Goal: Task Accomplishment & Management: Use online tool/utility

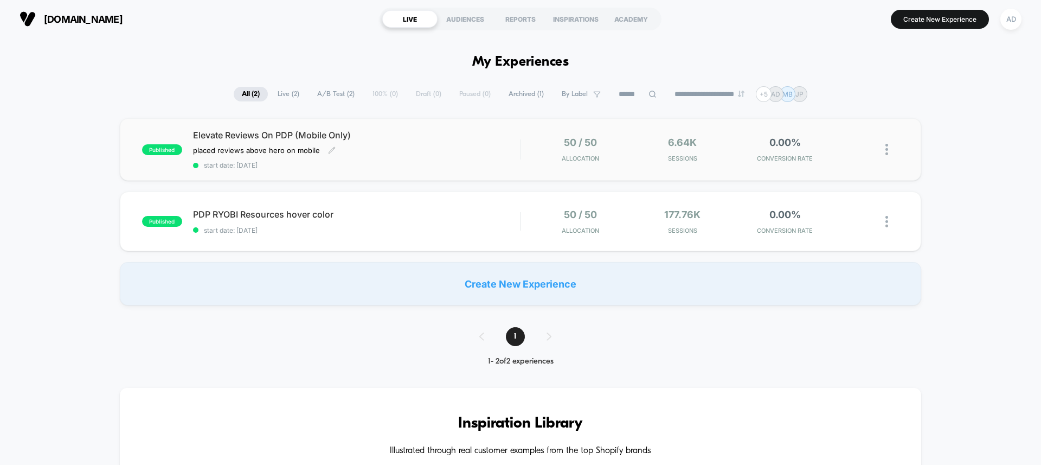
click at [300, 163] on span "start date: [DATE]" at bounding box center [356, 165] width 327 height 8
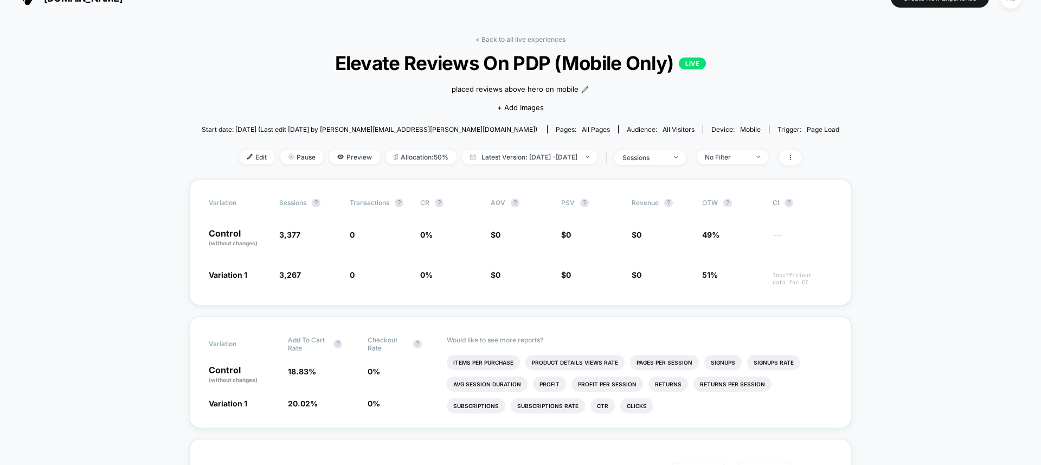
scroll to position [17, 0]
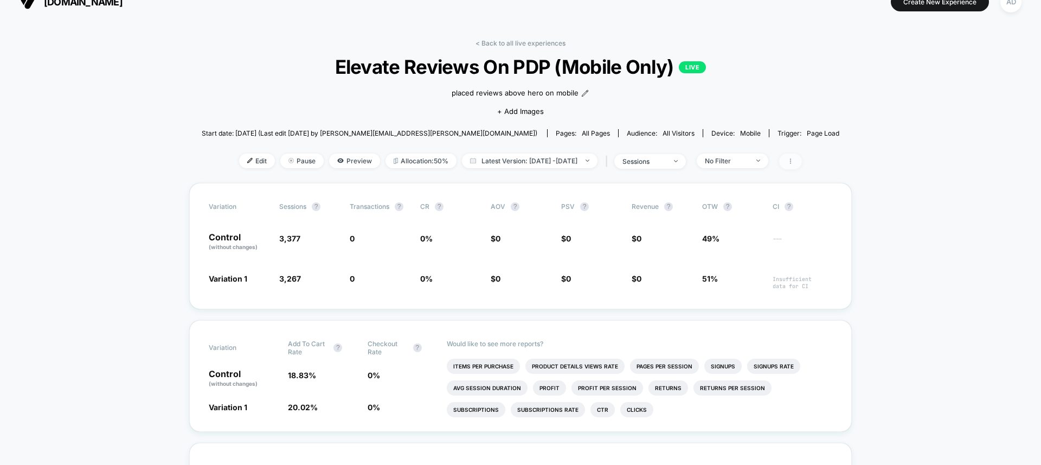
click at [794, 162] on icon at bounding box center [790, 161] width 7 height 7
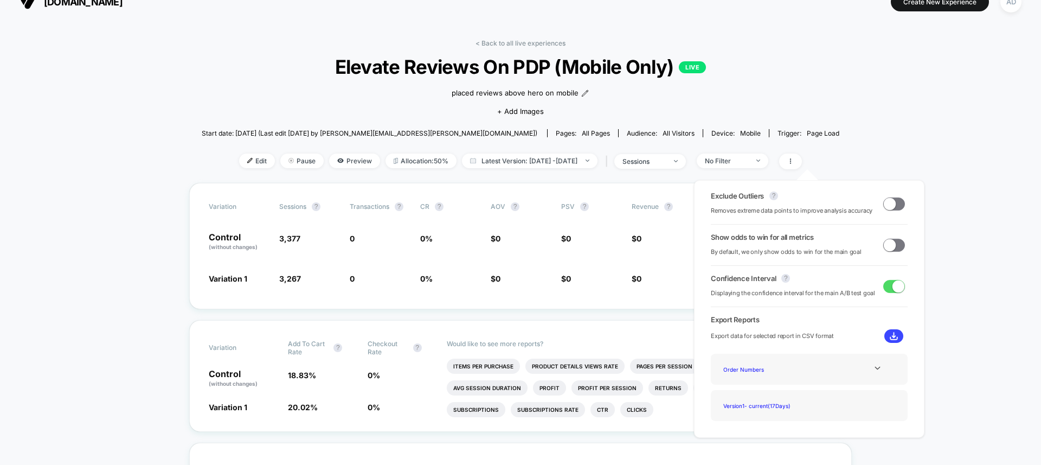
click at [886, 248] on span at bounding box center [890, 245] width 12 height 12
click at [913, 247] on div "Exclude Outliers ? Removes extreme data points to improve analysis accuracy Sho…" at bounding box center [809, 309] width 230 height 258
click at [926, 267] on div "Exclude Outliers ? Removes extreme data points to improve analysis accuracy Sho…" at bounding box center [809, 308] width 252 height 279
click at [802, 155] on span at bounding box center [790, 161] width 23 height 16
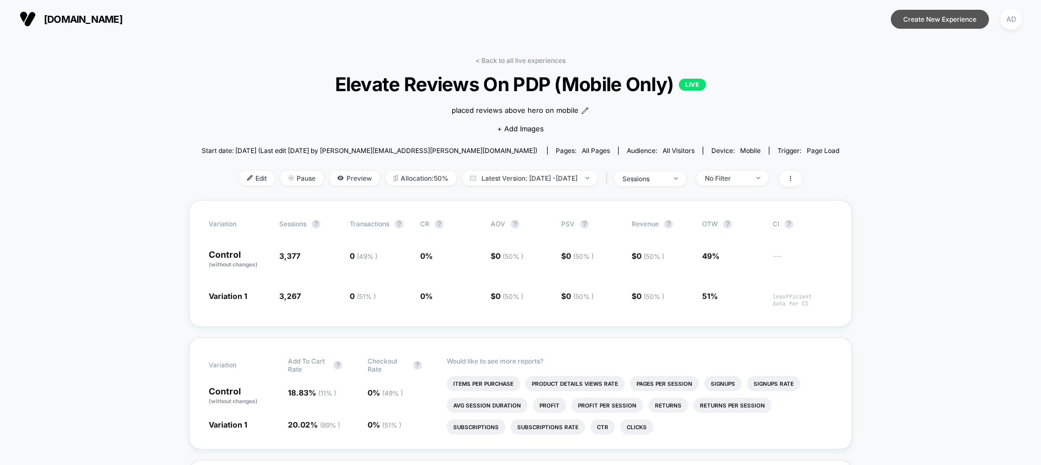
click at [926, 24] on button "Create New Experience" at bounding box center [940, 19] width 98 height 19
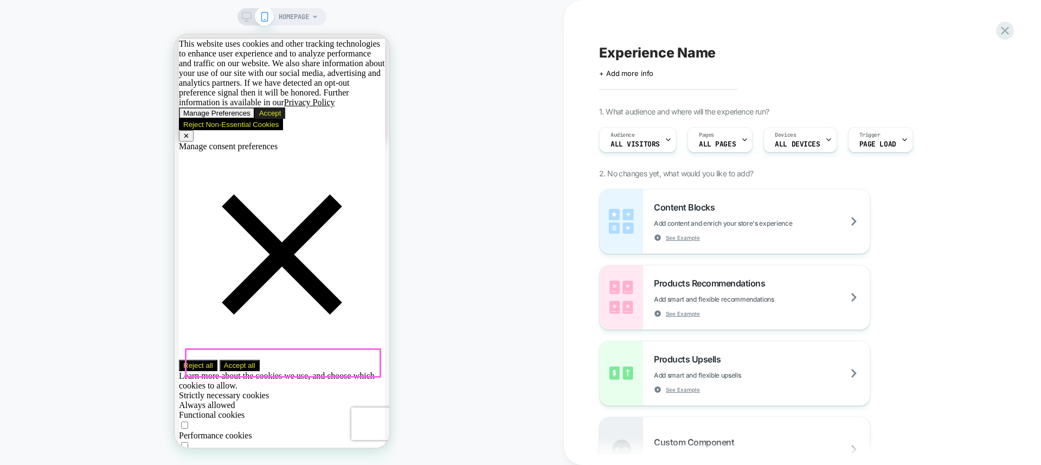
click at [286, 119] on button "Accept" at bounding box center [270, 112] width 31 height 11
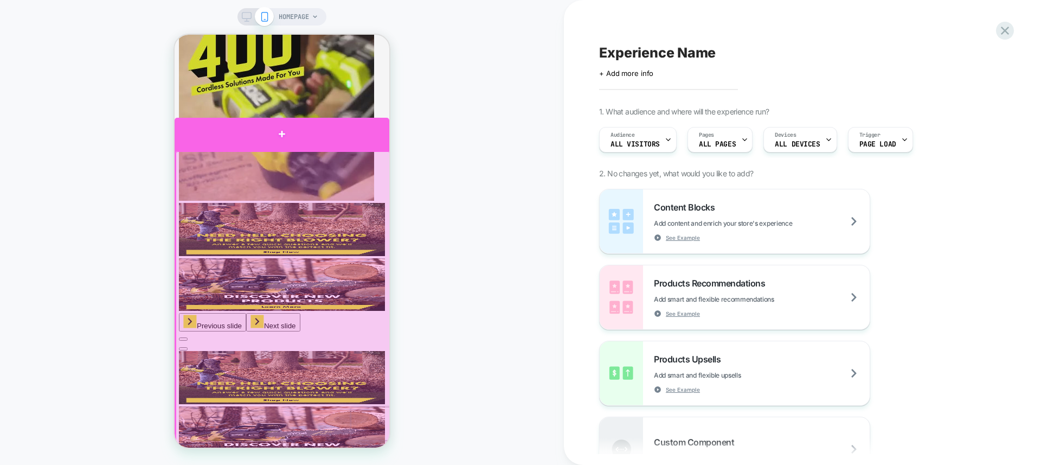
click at [309, 138] on div at bounding box center [282, 134] width 215 height 33
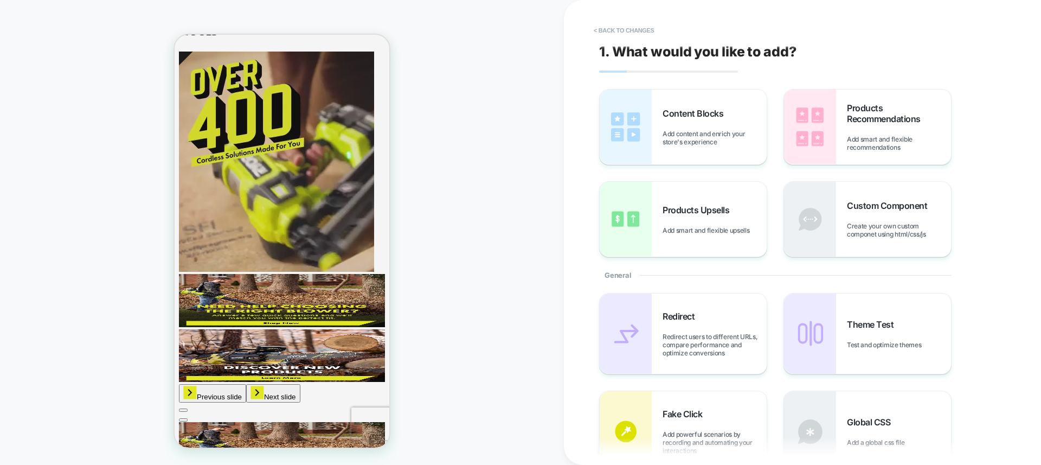
scroll to position [1003, 0]
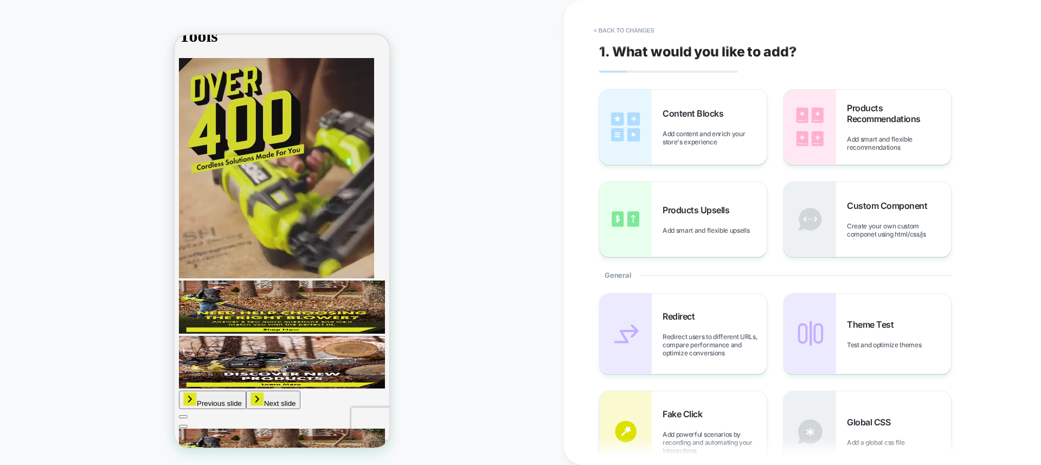
click at [465, 249] on div "HOMEPAGE" at bounding box center [282, 232] width 564 height 443
click at [643, 29] on button "< Back to changes" at bounding box center [624, 30] width 72 height 17
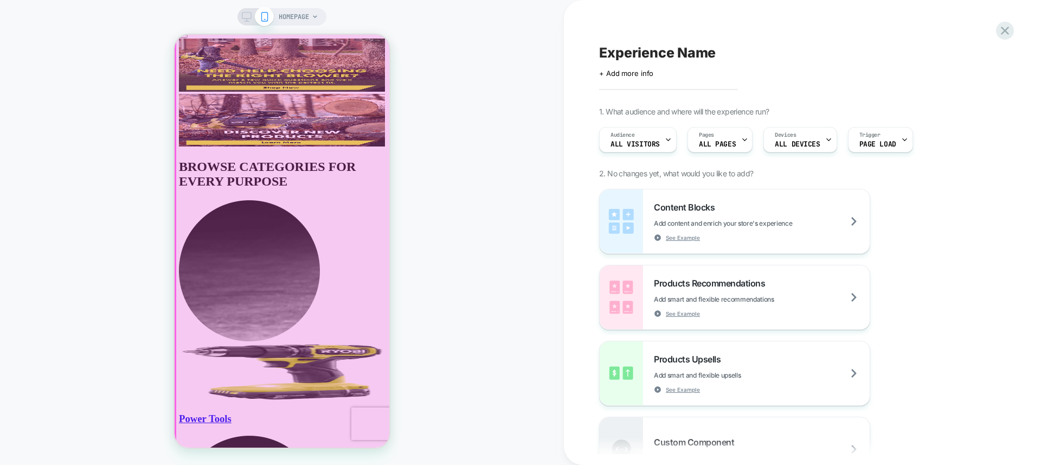
scroll to position [1383, 0]
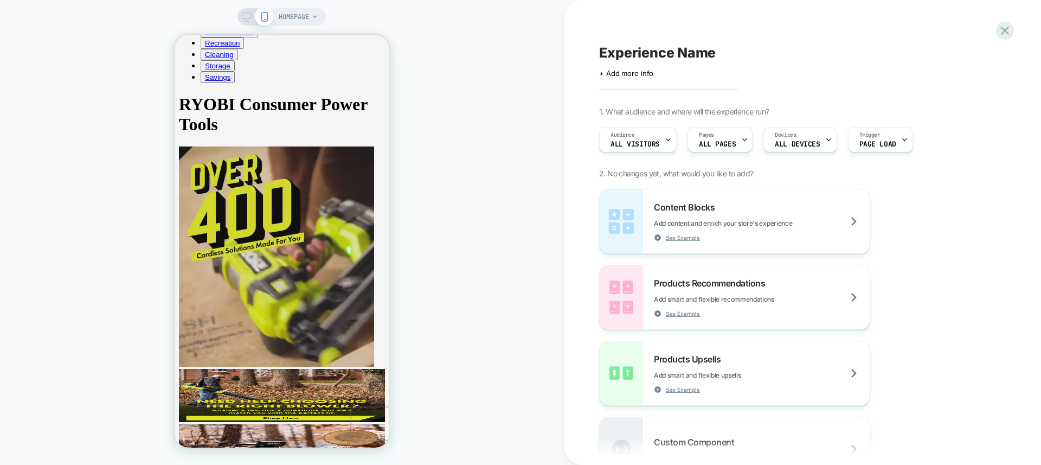
drag, startPoint x: 309, startPoint y: 239, endPoint x: 308, endPoint y: 205, distance: 33.6
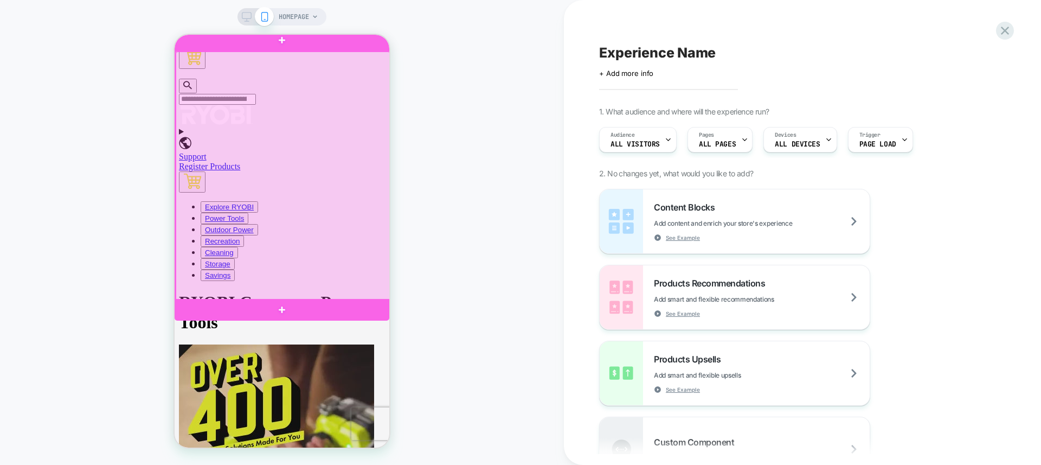
scroll to position [716, 0]
drag, startPoint x: 280, startPoint y: 344, endPoint x: 287, endPoint y: 233, distance: 111.9
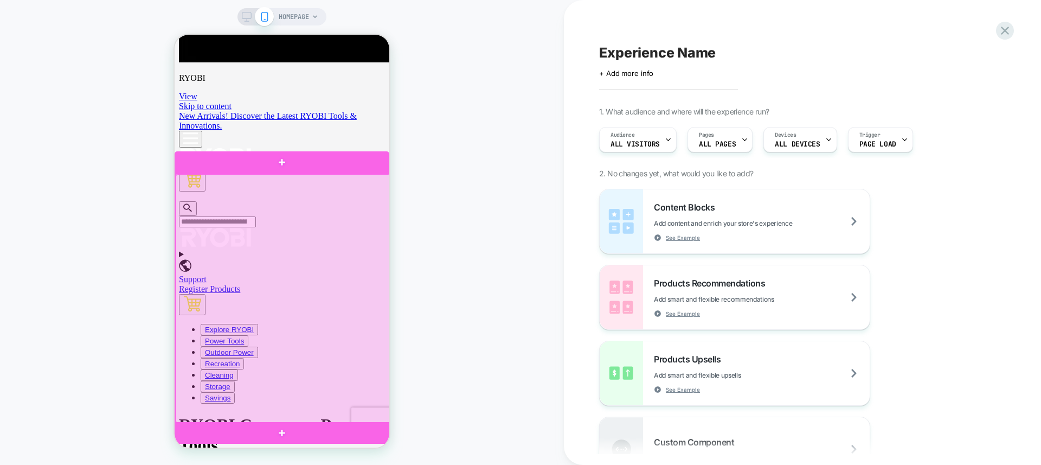
scroll to position [598, 0]
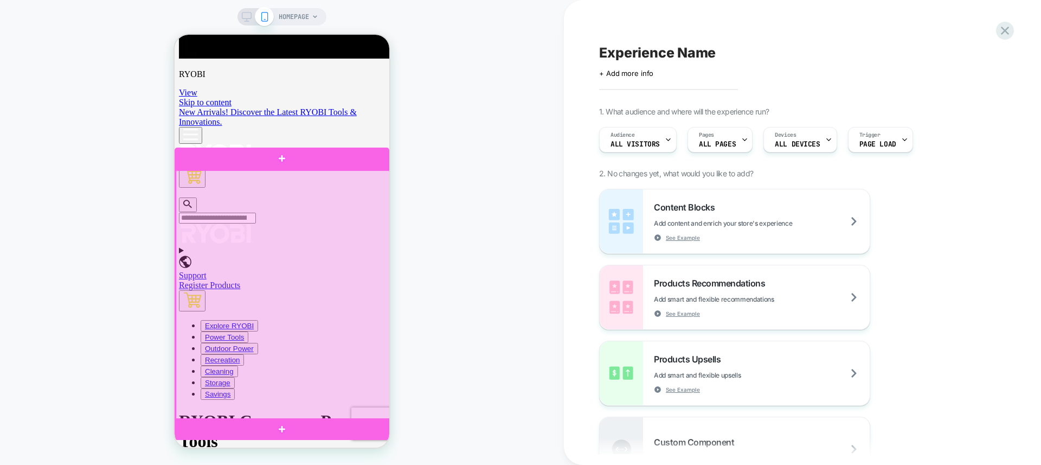
click at [285, 336] on div at bounding box center [283, 294] width 215 height 249
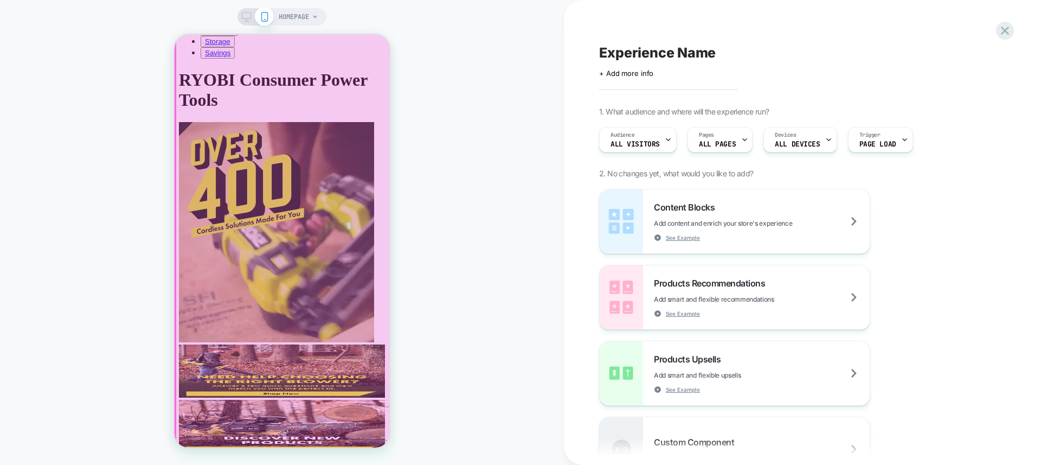
scroll to position [942, 0]
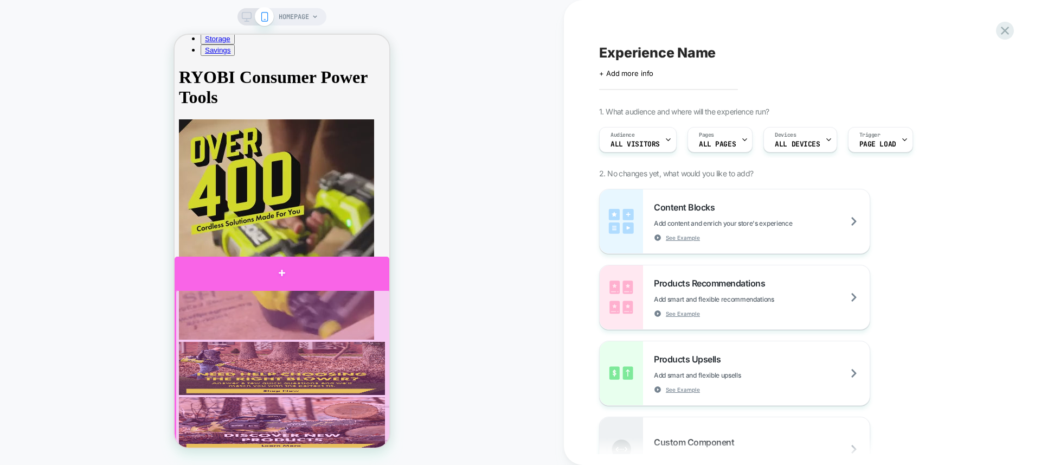
click at [307, 279] on div at bounding box center [282, 273] width 215 height 33
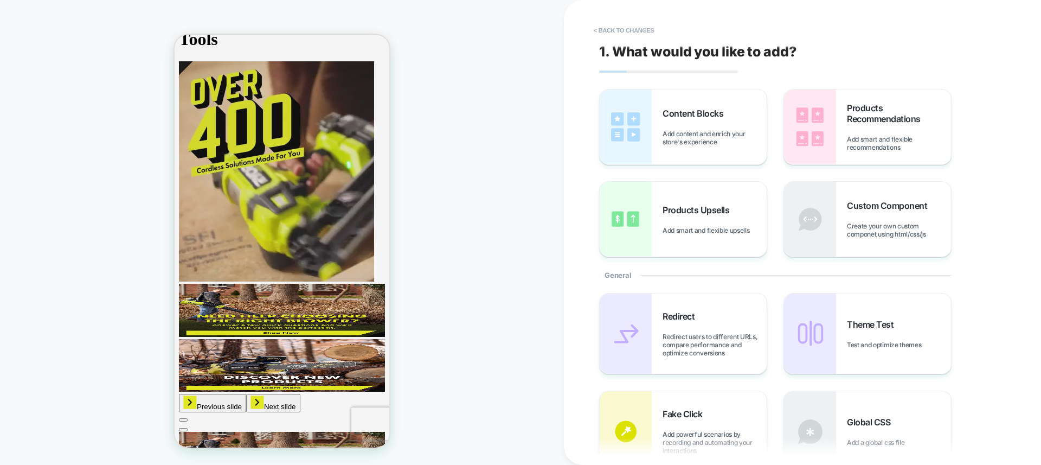
scroll to position [1003, 0]
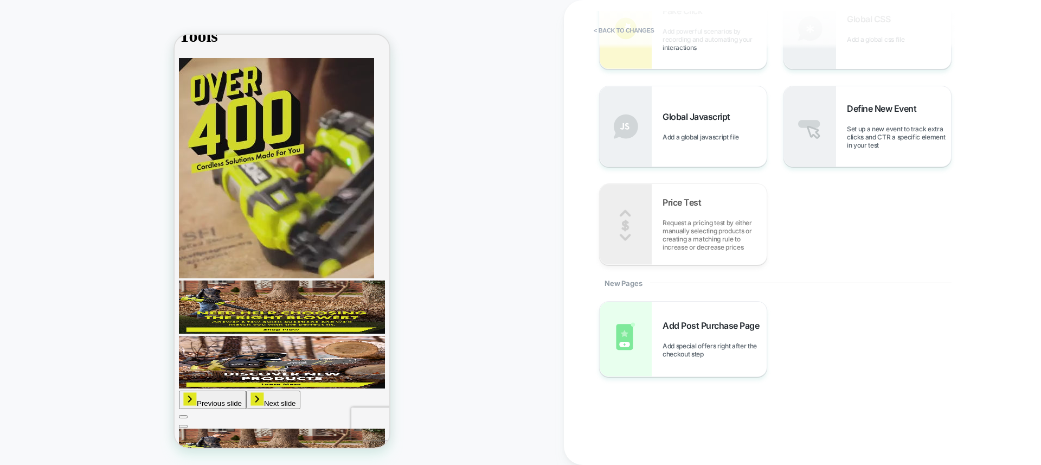
scroll to position [413, 0]
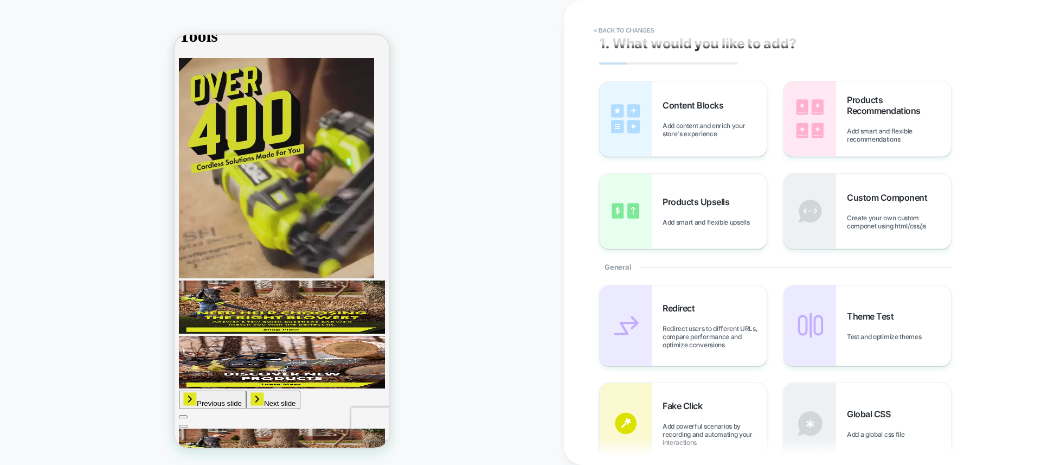
scroll to position [0, 0]
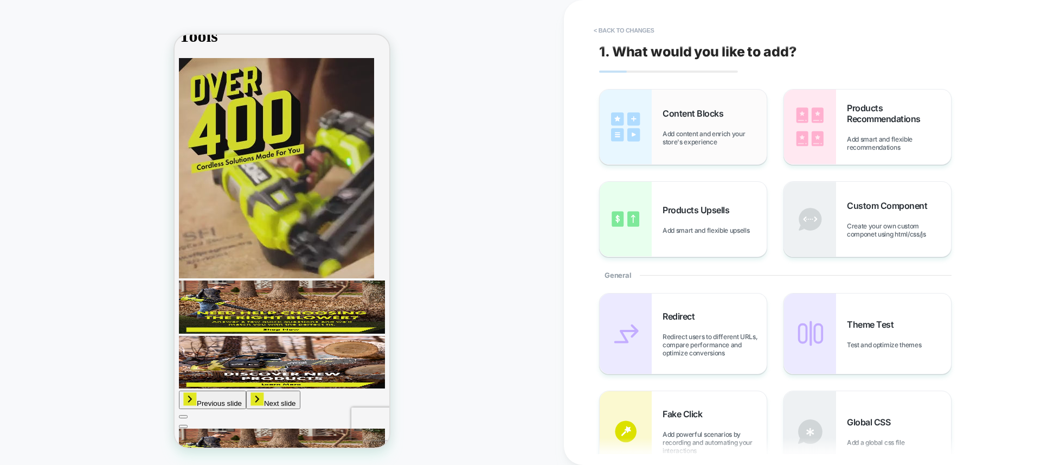
click at [699, 127] on div "Content Blocks Add content and enrich your store's experience" at bounding box center [715, 127] width 104 height 38
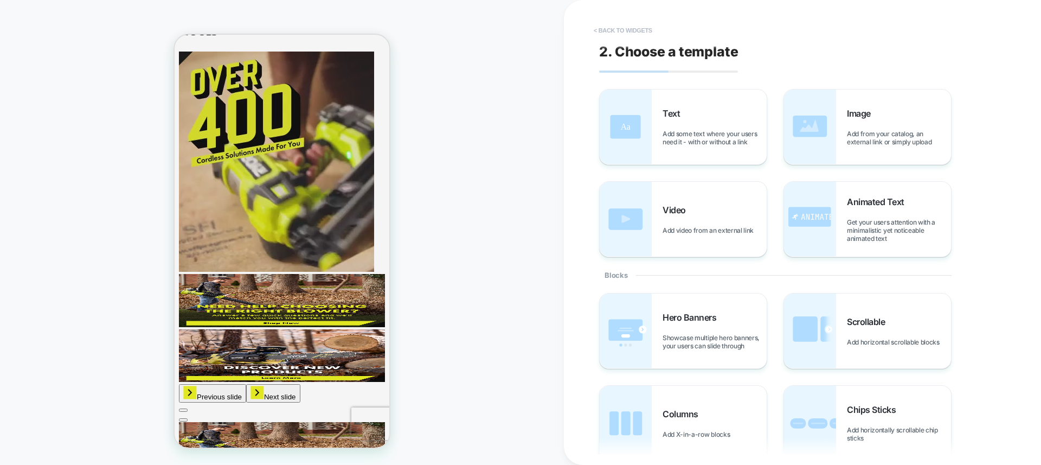
click at [620, 34] on button "< Back to widgets" at bounding box center [622, 30] width 69 height 17
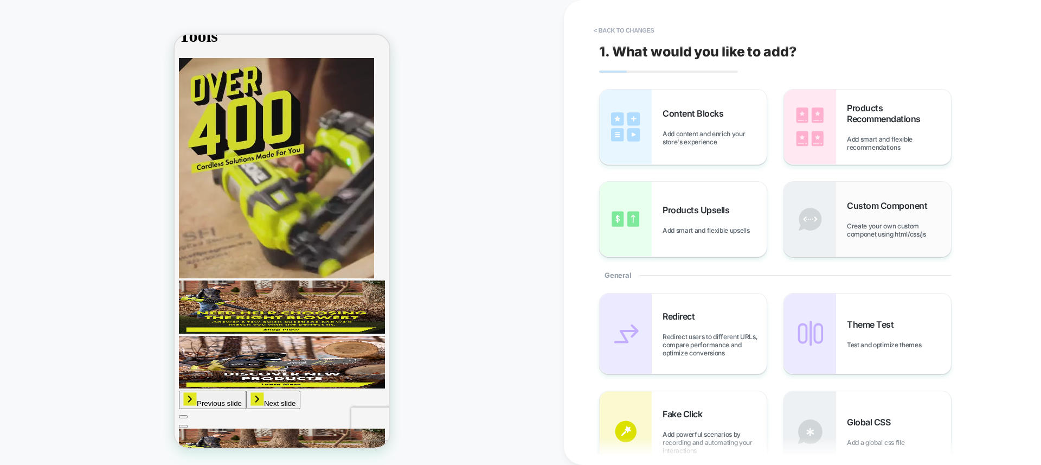
scroll to position [1, 0]
click at [474, 208] on div "HOMEPAGE" at bounding box center [282, 232] width 564 height 443
click at [632, 29] on button "< Back to changes" at bounding box center [624, 30] width 72 height 17
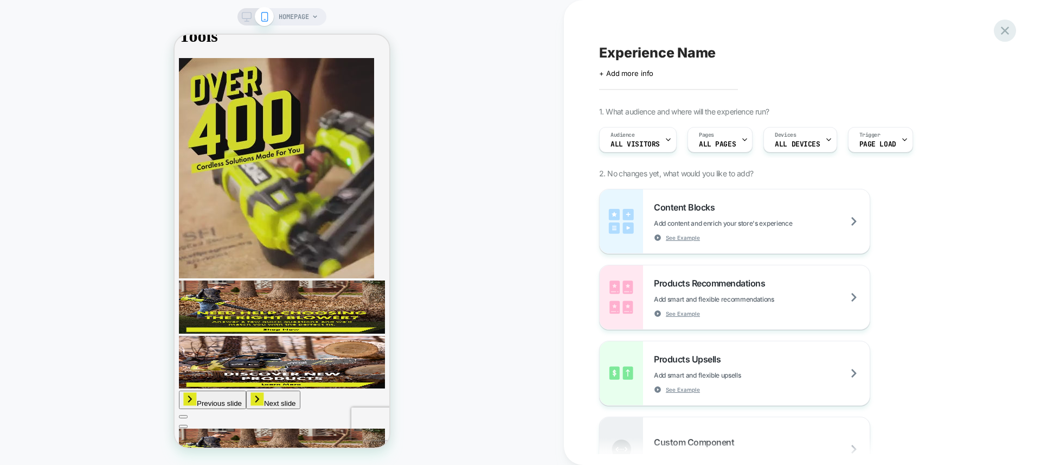
click at [1003, 33] on icon at bounding box center [1005, 31] width 8 height 8
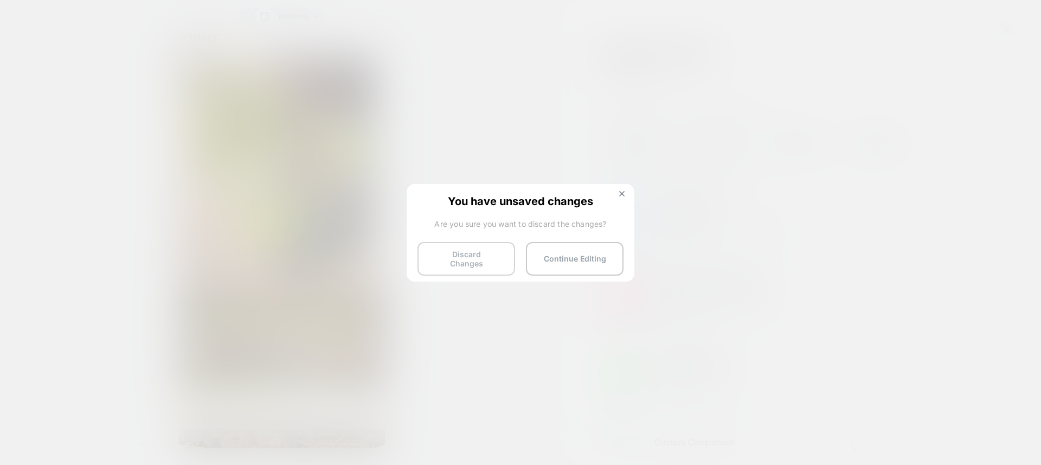
drag, startPoint x: 483, startPoint y: 259, endPoint x: 477, endPoint y: 254, distance: 7.3
click at [482, 257] on button "Discard Changes" at bounding box center [467, 259] width 98 height 34
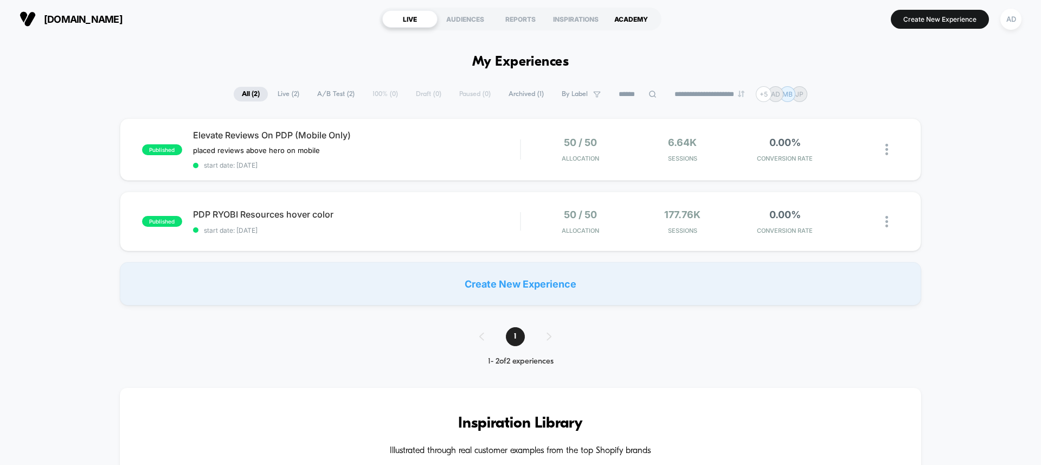
click at [643, 20] on div "ACADEMY" at bounding box center [631, 18] width 55 height 17
click at [915, 21] on button "Create New Experience" at bounding box center [940, 19] width 98 height 19
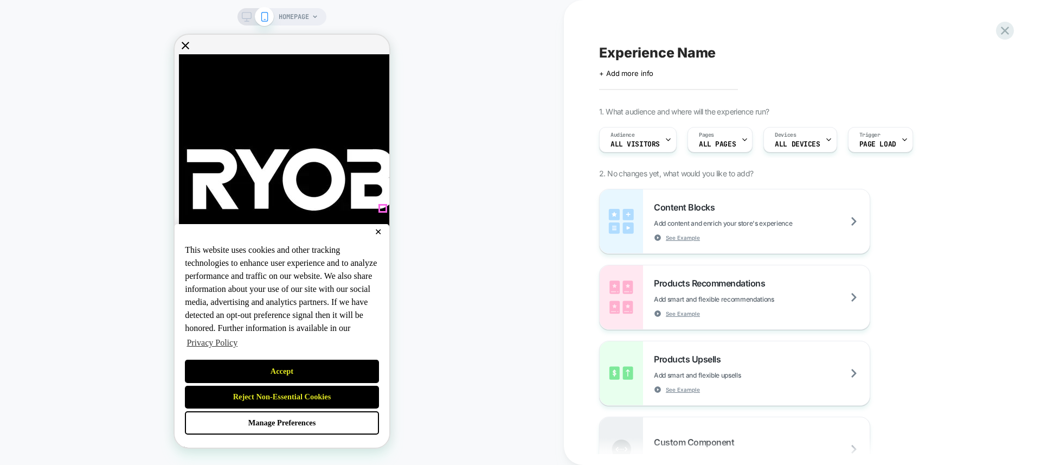
click at [382, 228] on button "✕" at bounding box center [378, 232] width 14 height 8
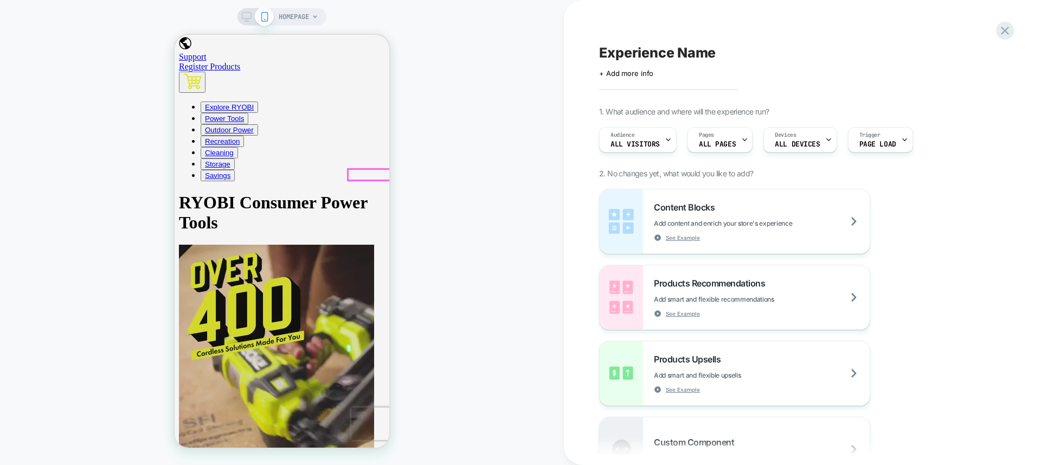
scroll to position [460, 0]
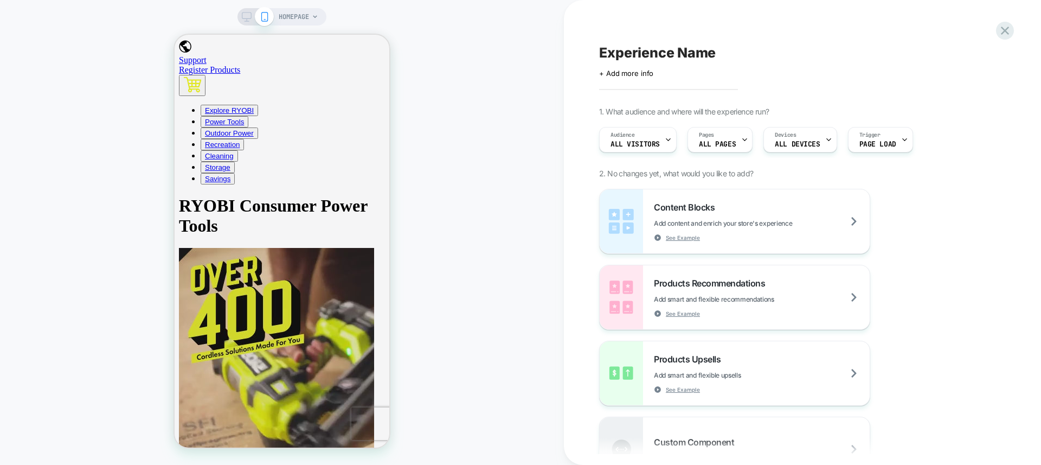
click at [281, 18] on span "HOMEPAGE" at bounding box center [294, 16] width 30 height 17
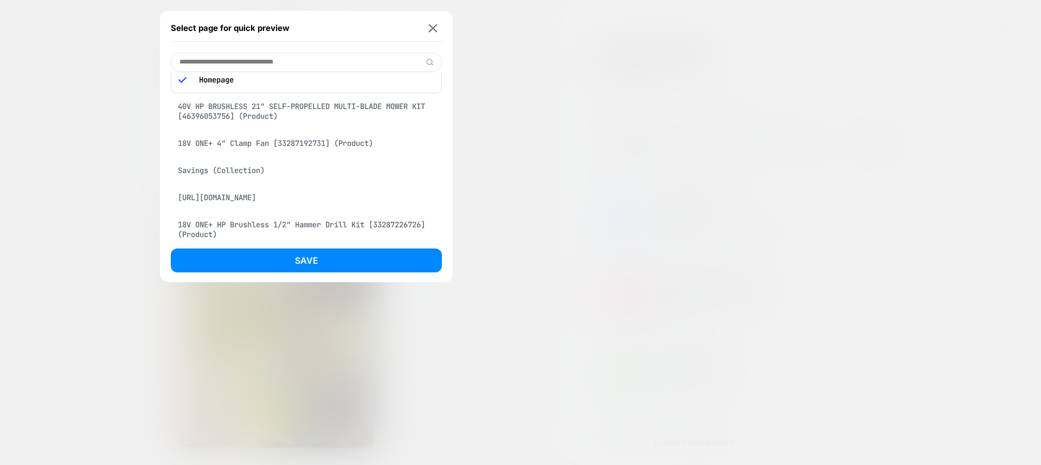
scroll to position [0, 0]
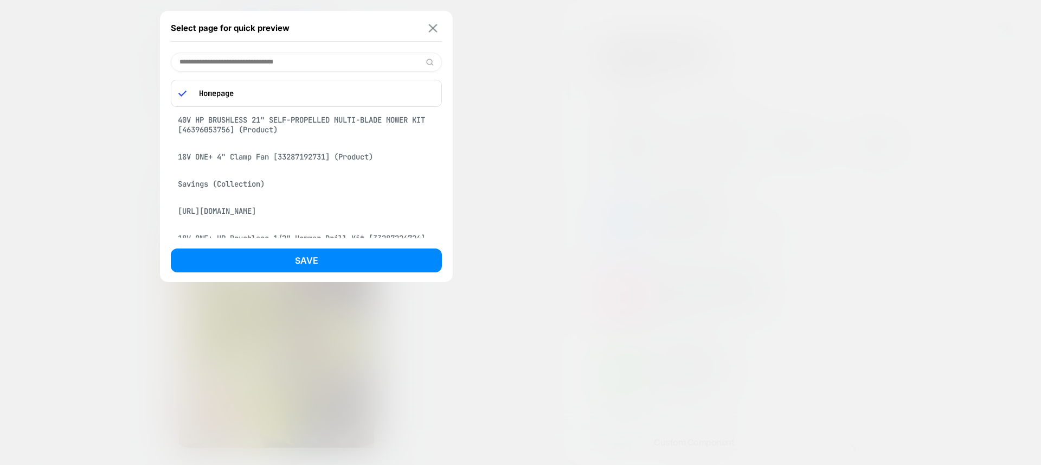
click at [432, 28] on img at bounding box center [433, 28] width 9 height 8
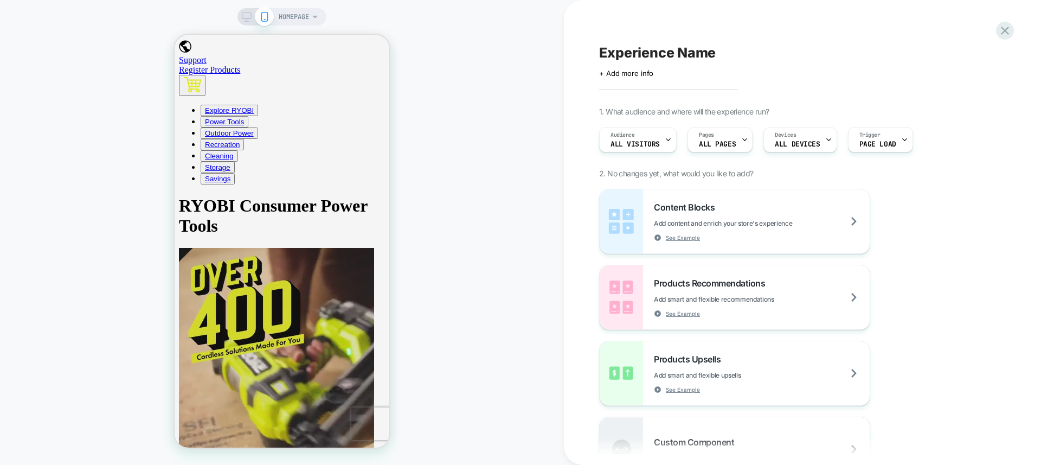
click at [253, 18] on div at bounding box center [256, 17] width 28 height 10
click at [247, 16] on icon at bounding box center [247, 17] width 10 height 10
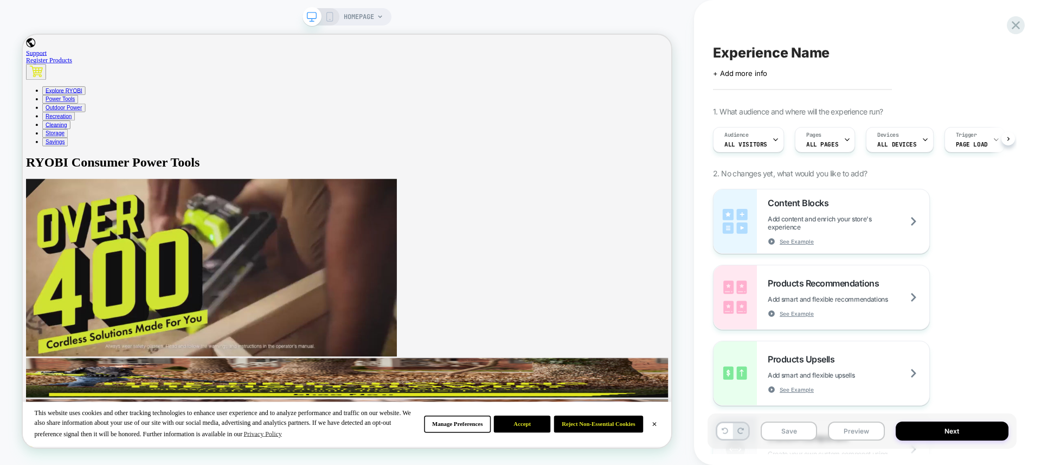
scroll to position [0, 1]
